Goal: Information Seeking & Learning: Learn about a topic

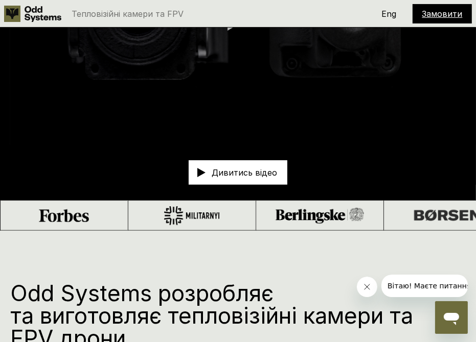
scroll to position [139, 0]
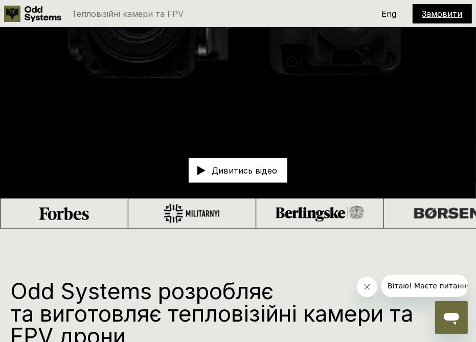
click at [29, 10] on icon at bounding box center [43, 14] width 37 height 16
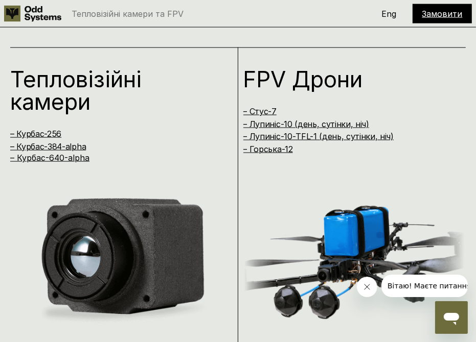
scroll to position [969, 0]
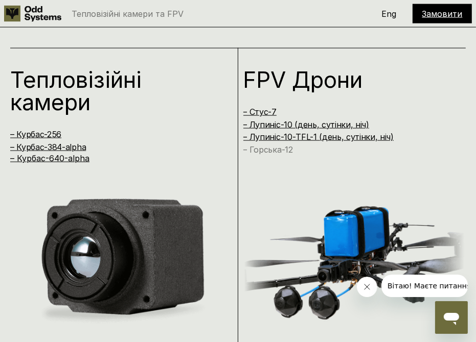
click at [277, 150] on link "– Горська-12" at bounding box center [268, 150] width 50 height 10
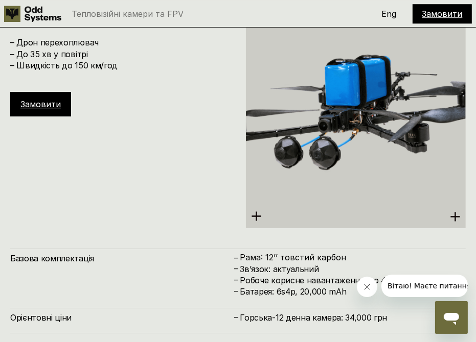
scroll to position [4287, 0]
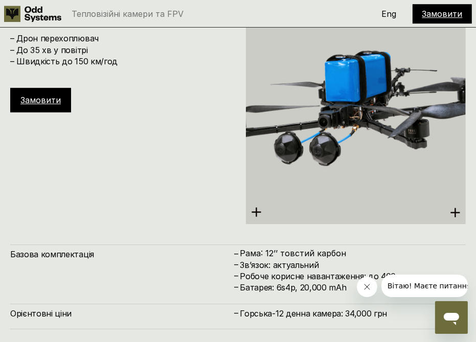
click at [337, 100] on img at bounding box center [356, 107] width 220 height 234
click at [448, 201] on img at bounding box center [356, 107] width 220 height 234
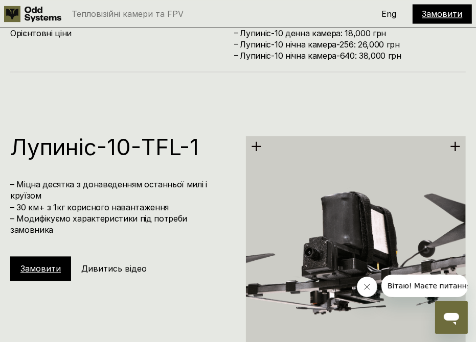
scroll to position [3625, 0]
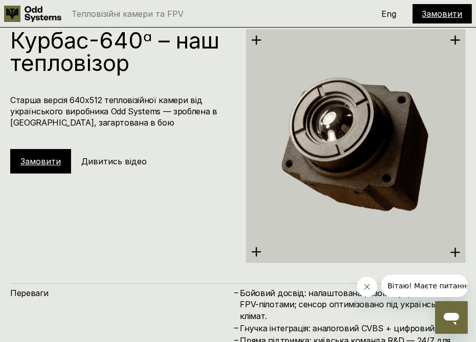
scroll to position [2363, 0]
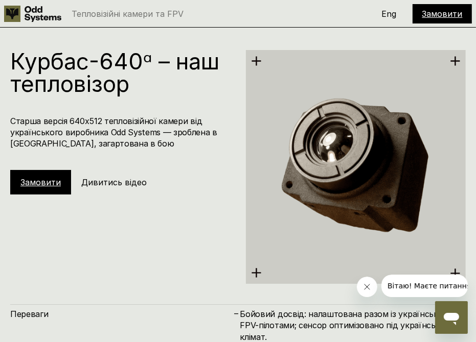
click at [266, 102] on img at bounding box center [356, 167] width 220 height 234
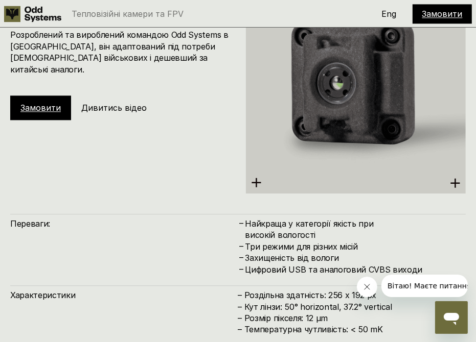
scroll to position [1419, 0]
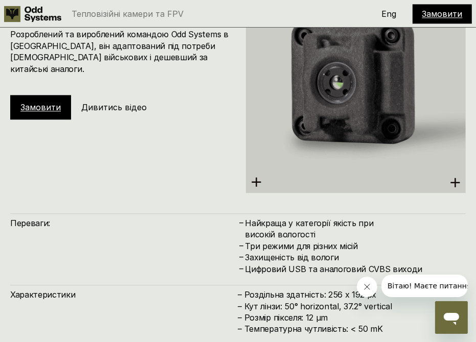
click at [126, 102] on h5 "Дивитись відео" at bounding box center [113, 107] width 65 height 11
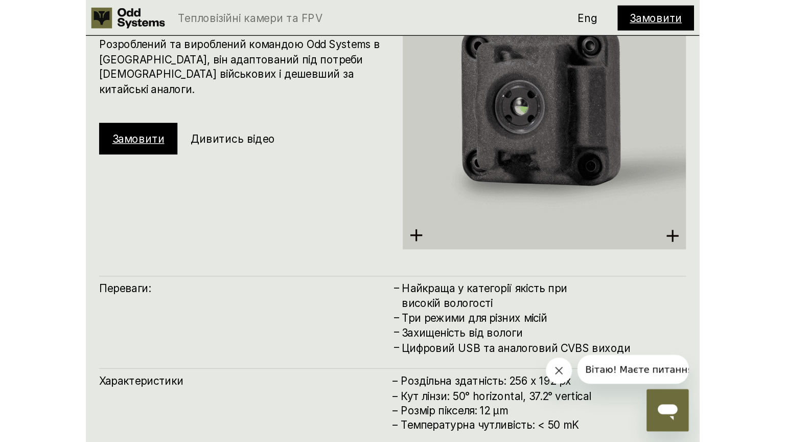
scroll to position [1411, 0]
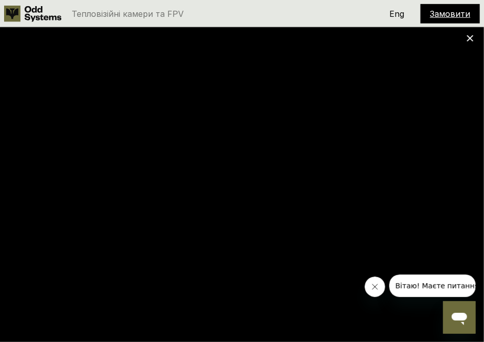
click at [379, 286] on button "Закрити повідомлення від компанії" at bounding box center [374, 287] width 20 height 20
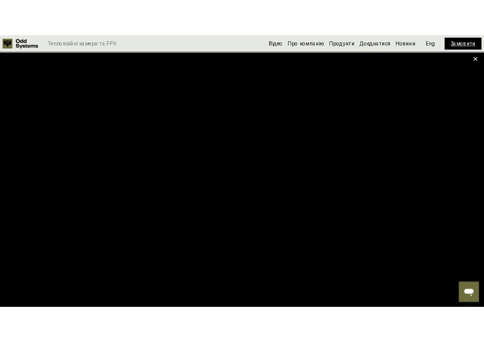
scroll to position [1433, 0]
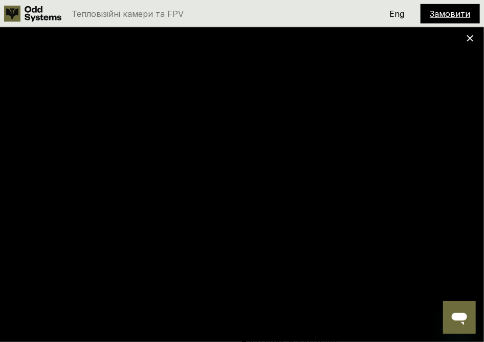
click at [474, 39] on div at bounding box center [242, 171] width 484 height 342
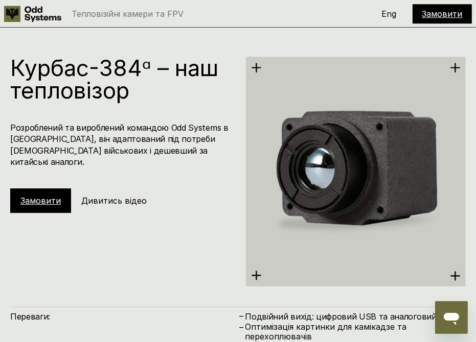
scroll to position [1861, 0]
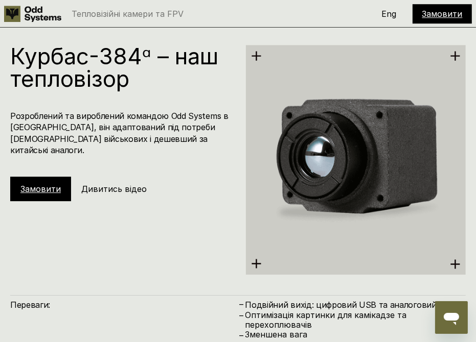
click at [127, 183] on h5 "Дивитись відео" at bounding box center [113, 188] width 65 height 11
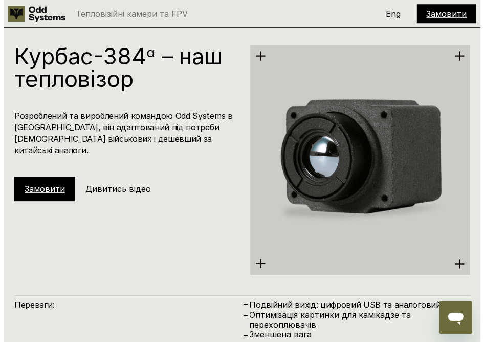
scroll to position [1856, 0]
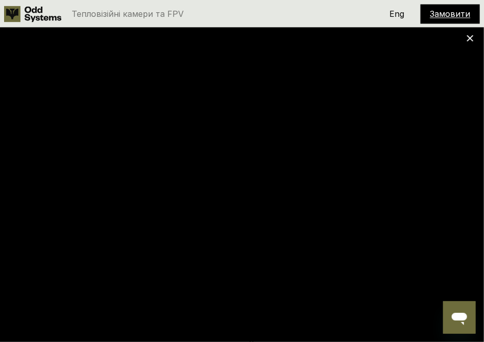
click at [470, 36] on icon at bounding box center [469, 38] width 7 height 7
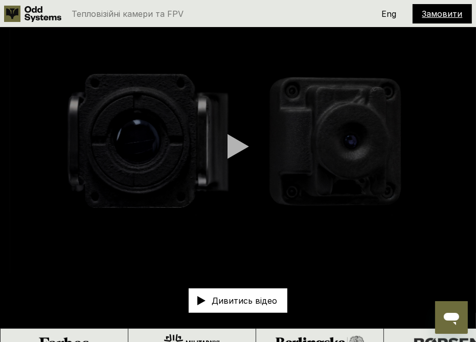
scroll to position [0, 0]
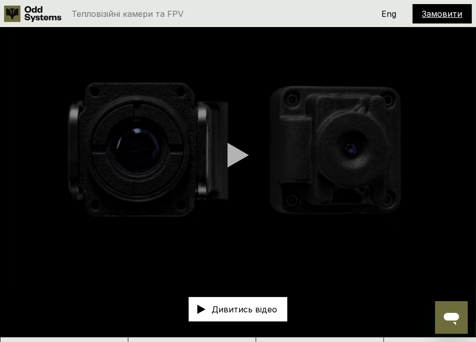
click at [29, 15] on use at bounding box center [43, 14] width 37 height 16
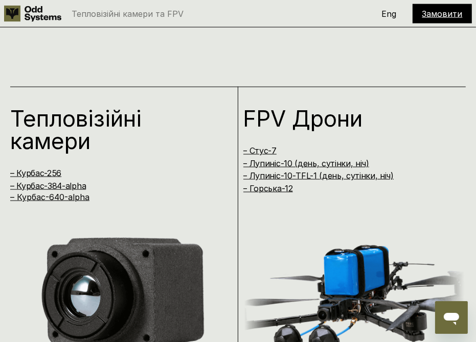
scroll to position [928, 0]
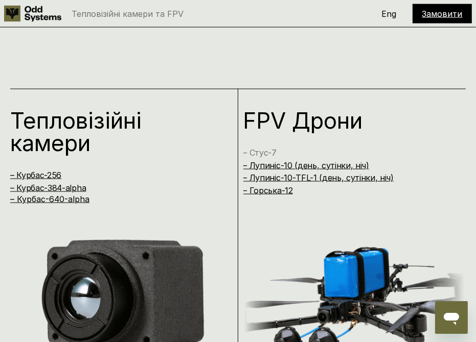
click at [268, 153] on link "– Стус-7" at bounding box center [259, 153] width 33 height 10
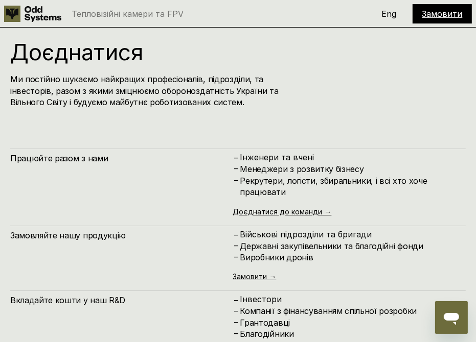
scroll to position [4648, 0]
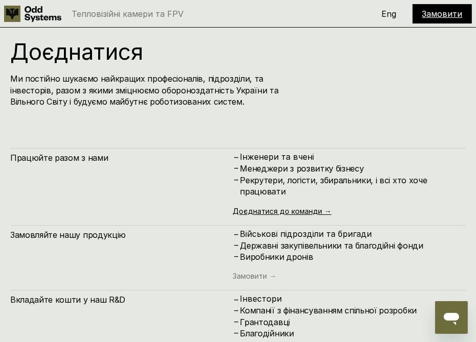
click at [258, 279] on link "Замовити →" at bounding box center [254, 276] width 43 height 9
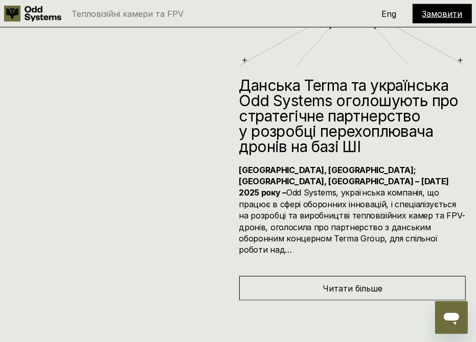
scroll to position [5635, 0]
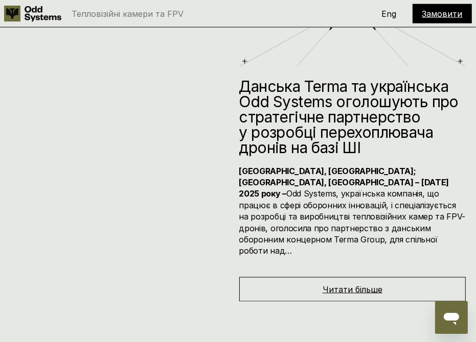
click at [359, 285] on span "Читати більше" at bounding box center [353, 290] width 60 height 10
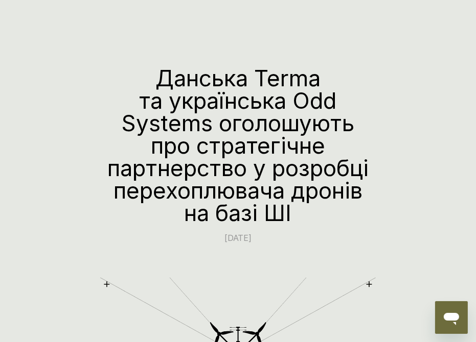
scroll to position [51, 0]
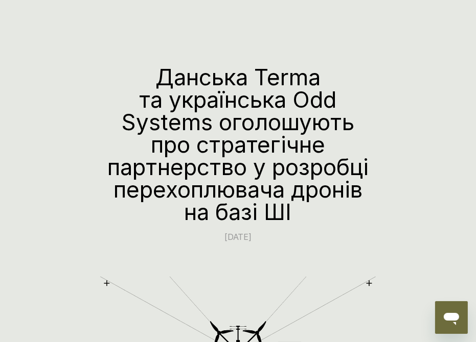
drag, startPoint x: 481, startPoint y: 43, endPoint x: 448, endPoint y: 8, distance: 48.5
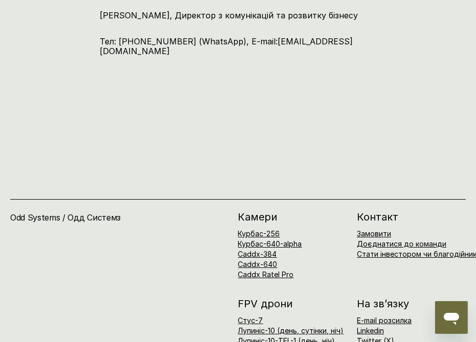
scroll to position [2236, 0]
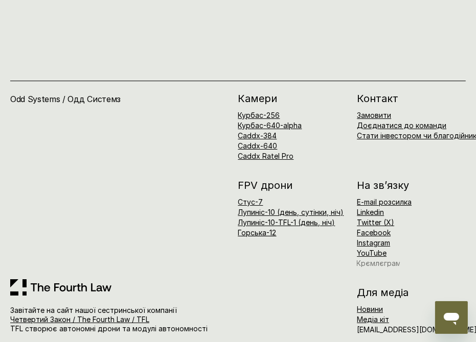
click at [384, 259] on link "Крємлєграм" at bounding box center [378, 263] width 44 height 9
